Goal: Information Seeking & Learning: Learn about a topic

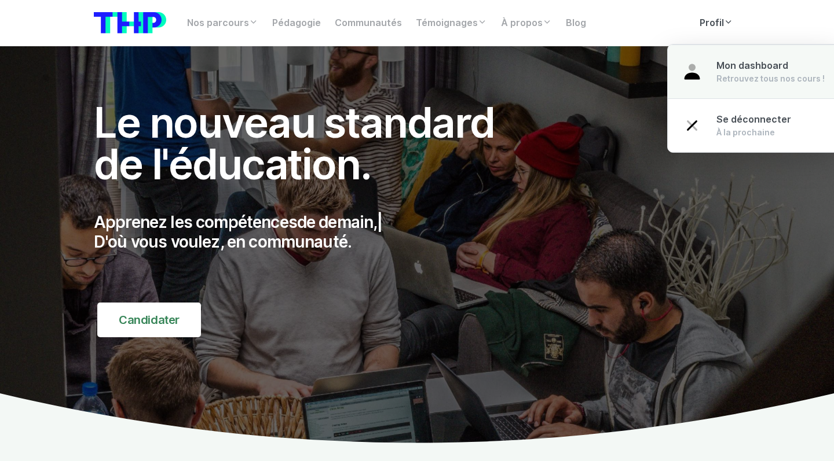
click at [456, 64] on link "Mon dashboard Retrouvez tous nos cours !" at bounding box center [752, 72] width 171 height 54
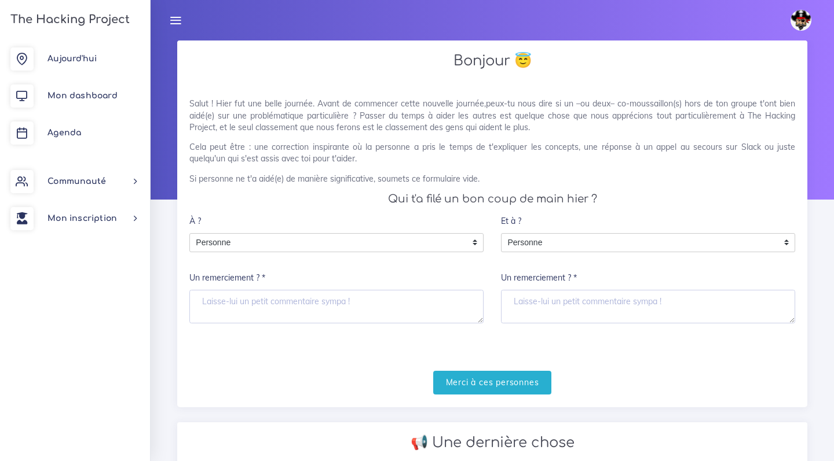
click at [302, 226] on div "À ? Personne Personne Personne Un remerciement ? *" at bounding box center [336, 267] width 294 height 114
click at [293, 239] on span "Personne" at bounding box center [328, 243] width 276 height 19
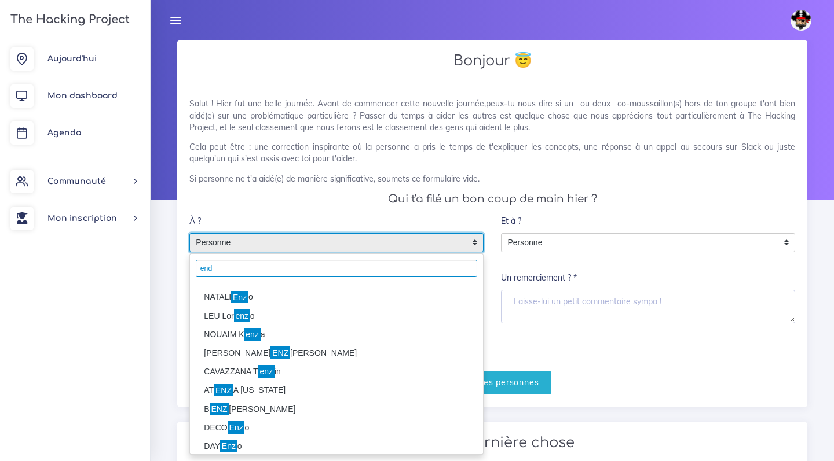
type input "end"
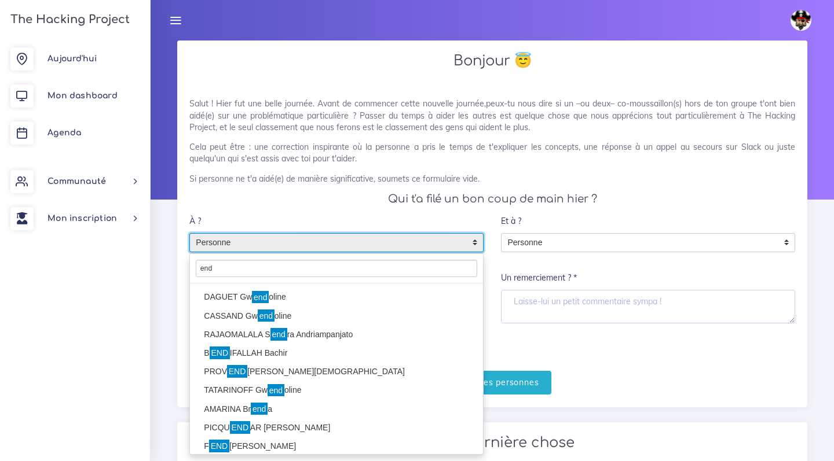
click at [290, 298] on li "DAGUET Gw end oline" at bounding box center [336, 297] width 293 height 19
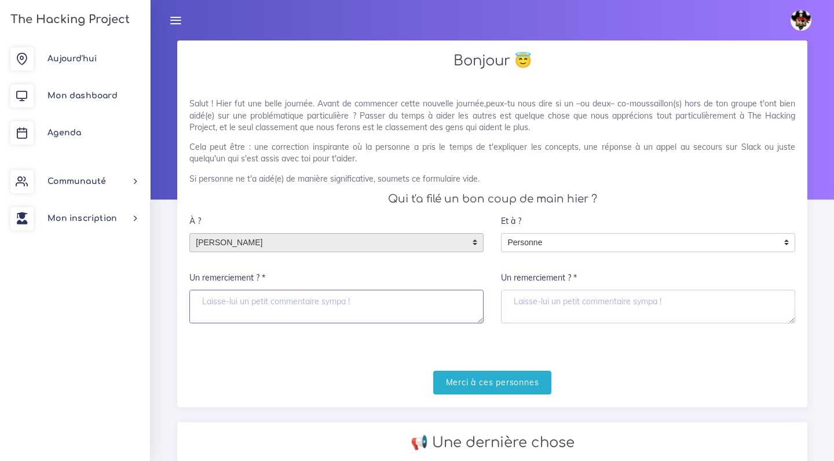
click at [286, 318] on textarea "Un remerciement ? *" at bounding box center [336, 307] width 294 height 34
type textarea "merci"
click at [535, 379] on input "Merci à ces personnes" at bounding box center [492, 383] width 119 height 24
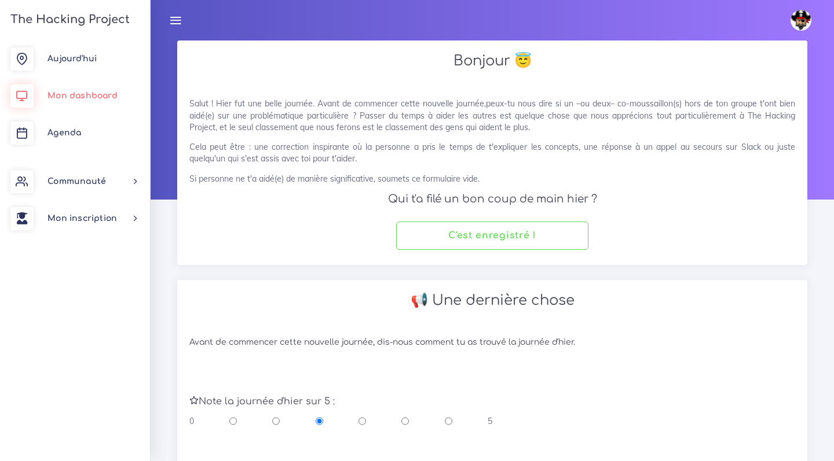
click at [109, 86] on link "Mon dashboard" at bounding box center [75, 96] width 150 height 37
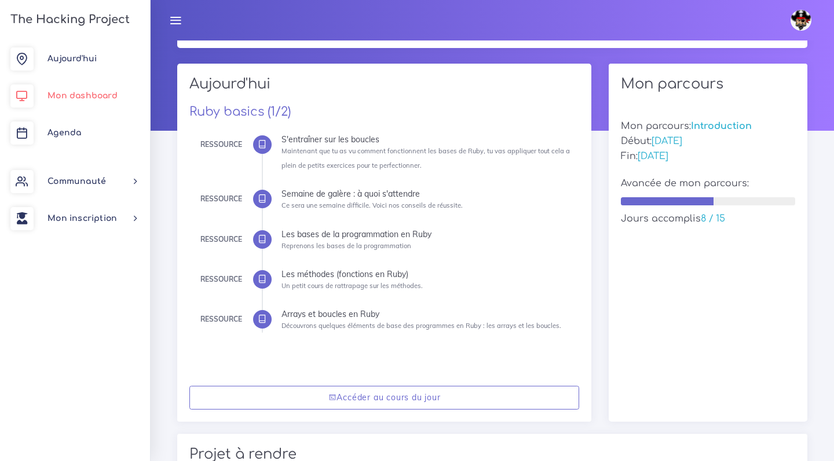
scroll to position [68, 0]
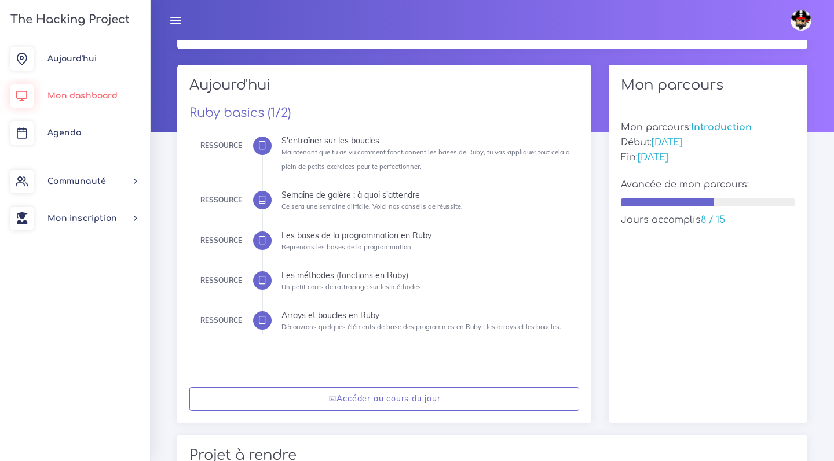
click at [104, 82] on link "Mon dashboard" at bounding box center [75, 96] width 150 height 37
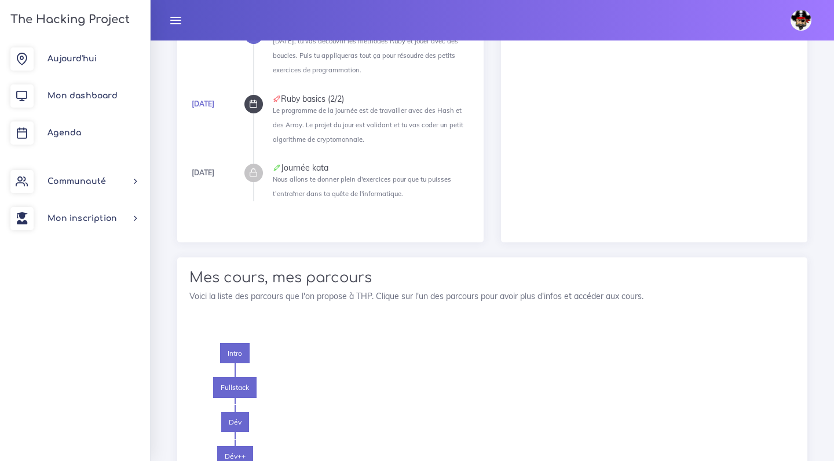
scroll to position [768, 0]
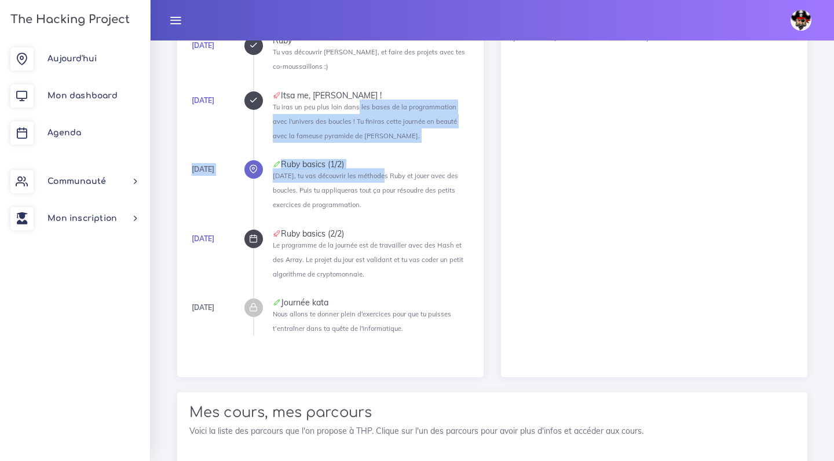
drag, startPoint x: 355, startPoint y: 101, endPoint x: 375, endPoint y: 175, distance: 76.8
click at [375, 175] on ul "Lundi Ruby Tu vas découvrir Ruby, et faire des projets avec tes co-moussaillons…" at bounding box center [362, 185] width 218 height 299
click at [375, 175] on small "Aujourd'hui, tu vas découvrir les méthodes Ruby et jouer avec des boucles. Puis…" at bounding box center [365, 190] width 185 height 37
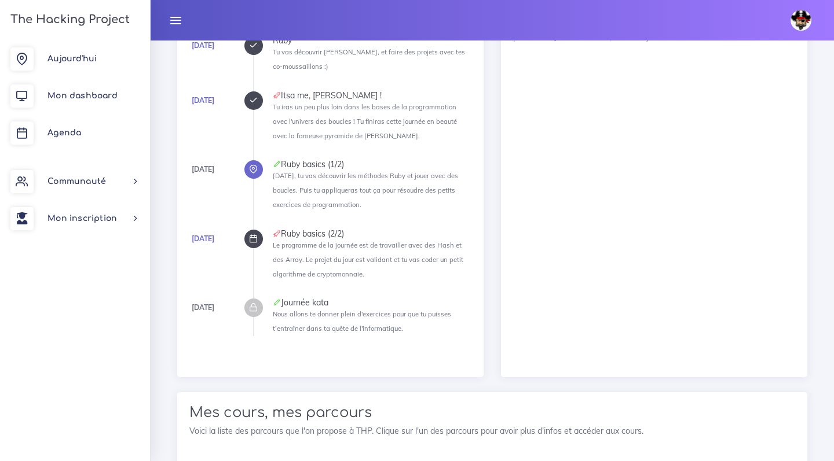
drag, startPoint x: 403, startPoint y: 195, endPoint x: 336, endPoint y: 71, distance: 141.1
click at [340, 79] on ul "Lundi Ruby Tu vas découvrir Ruby, et faire des projets avec tes co-moussaillons…" at bounding box center [362, 185] width 218 height 299
click at [336, 71] on li "Lundi Ruby Tu vas découvrir Ruby, et faire des projets avec tes co-moussaillons…" at bounding box center [372, 54] width 199 height 37
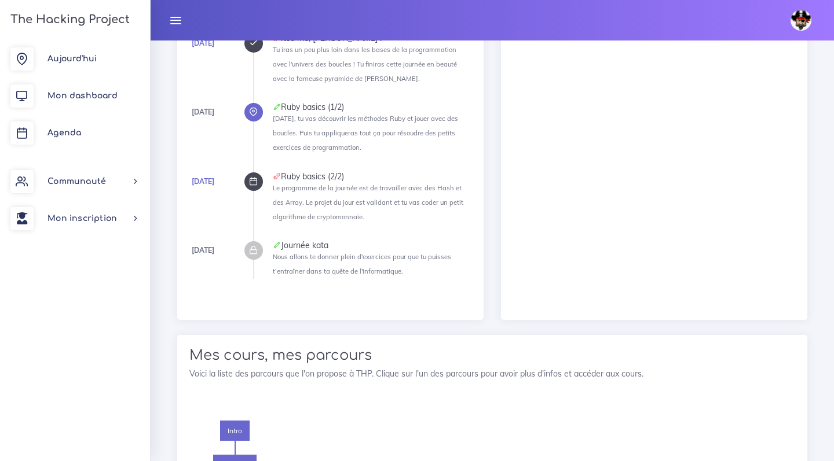
scroll to position [825, 0]
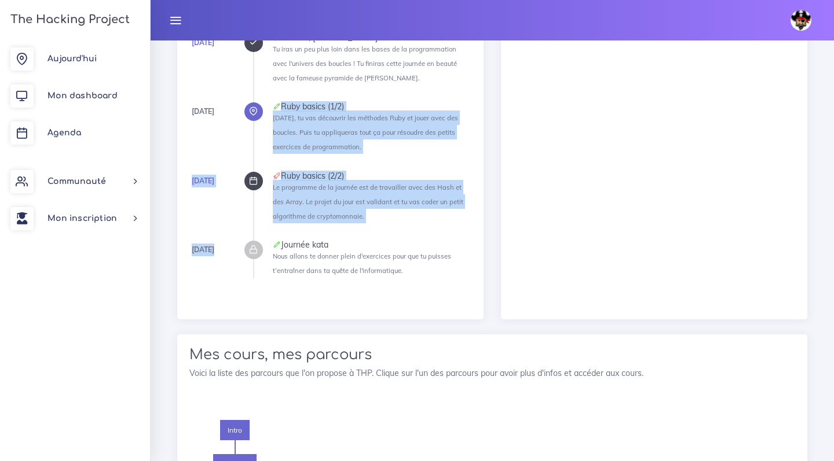
drag, startPoint x: 252, startPoint y: 83, endPoint x: 307, endPoint y: 239, distance: 164.6
click at [307, 239] on div "Lundi Ruby Tu vas découvrir Ruby, et faire des projets avec tes co-moussaillons…" at bounding box center [330, 128] width 282 height 325
click at [307, 241] on div "Journée kata" at bounding box center [372, 245] width 199 height 8
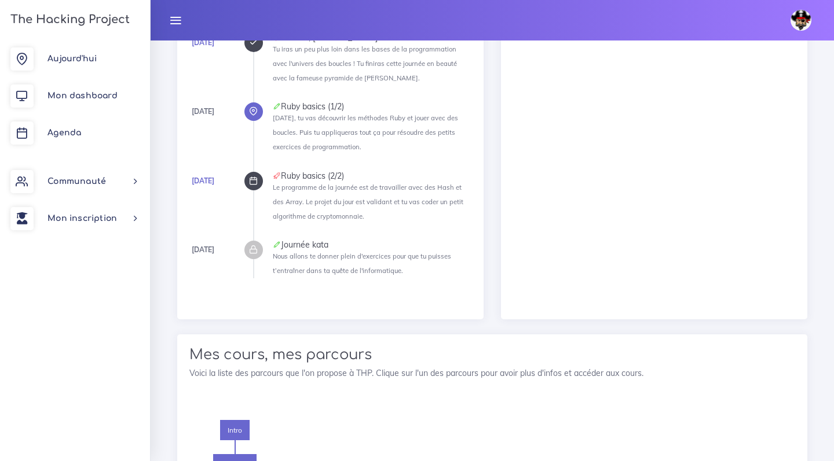
drag, startPoint x: 438, startPoint y: 284, endPoint x: 372, endPoint y: 153, distance: 147.0
click at [372, 156] on div "Lundi Ruby Tu vas découvrir Ruby, et faire des projets avec tes co-moussaillons…" at bounding box center [330, 128] width 282 height 325
click at [372, 153] on ul "Lundi Ruby Tu vas découvrir Ruby, et faire des projets avec tes co-moussaillons…" at bounding box center [362, 128] width 218 height 299
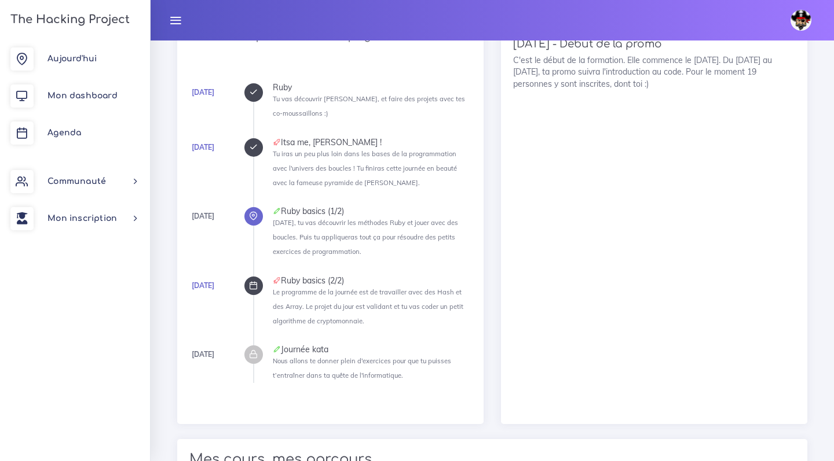
scroll to position [718, 0]
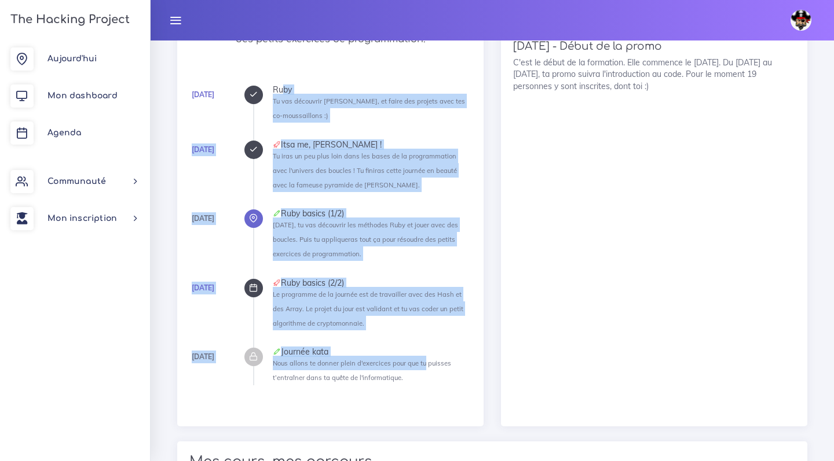
drag, startPoint x: 346, startPoint y: 69, endPoint x: 421, endPoint y: 366, distance: 305.8
click at [421, 366] on div "Introduction au code Ruby basics (1/2) Aujourd'hui, tu vas découvrir les méthod…" at bounding box center [330, 173] width 299 height 453
click at [421, 366] on li "Vendredi Journée kata Nous allons te donner plein d'exercices pour que tu puiss…" at bounding box center [372, 366] width 199 height 37
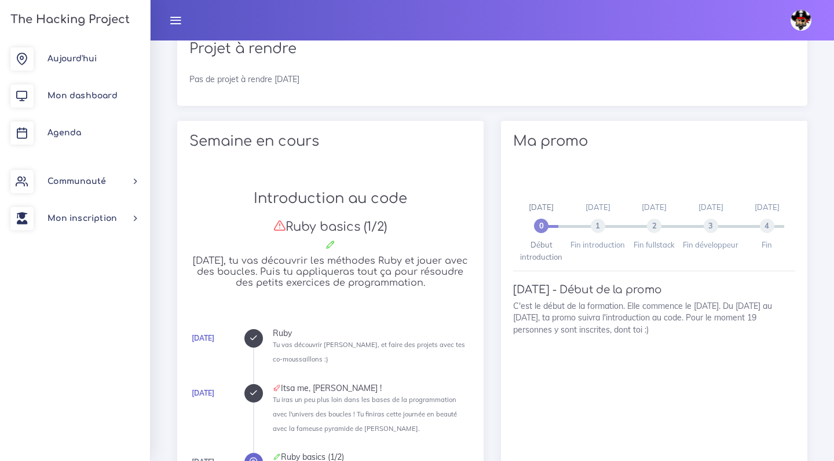
scroll to position [417, 0]
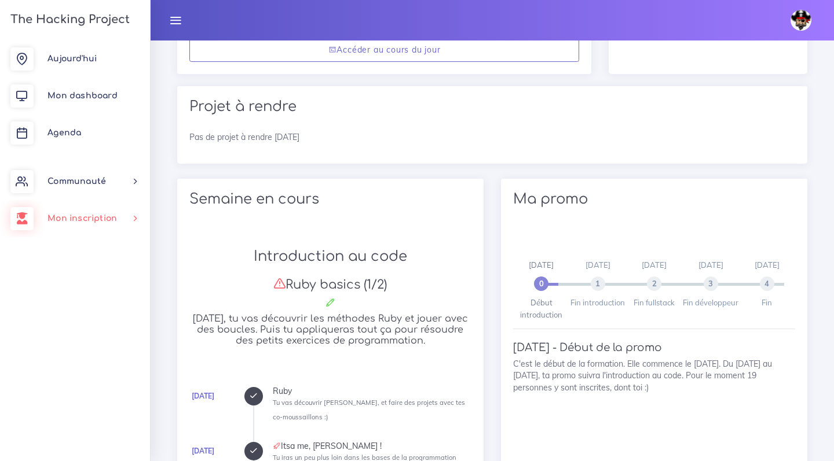
click at [107, 214] on span "Mon inscription" at bounding box center [81, 218] width 69 height 9
click at [86, 324] on span "Documents" at bounding box center [85, 325] width 46 height 9
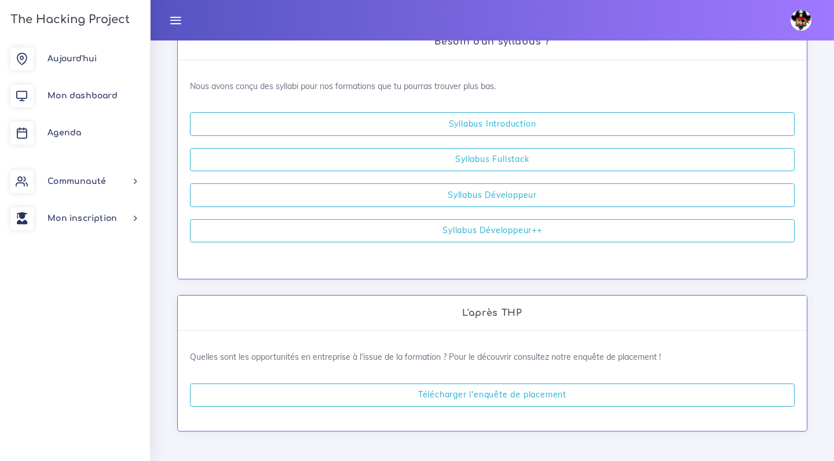
scroll to position [368, 0]
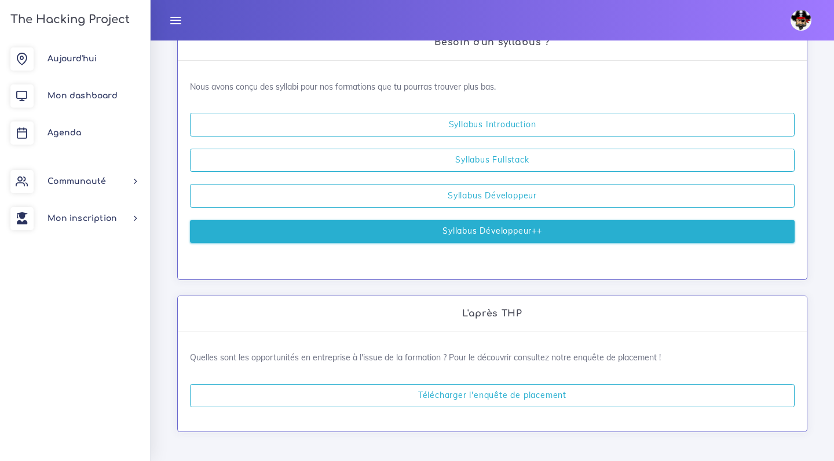
click at [472, 220] on link "Syllabus Développeur++" at bounding box center [492, 232] width 604 height 24
